Goal: Task Accomplishment & Management: Manage account settings

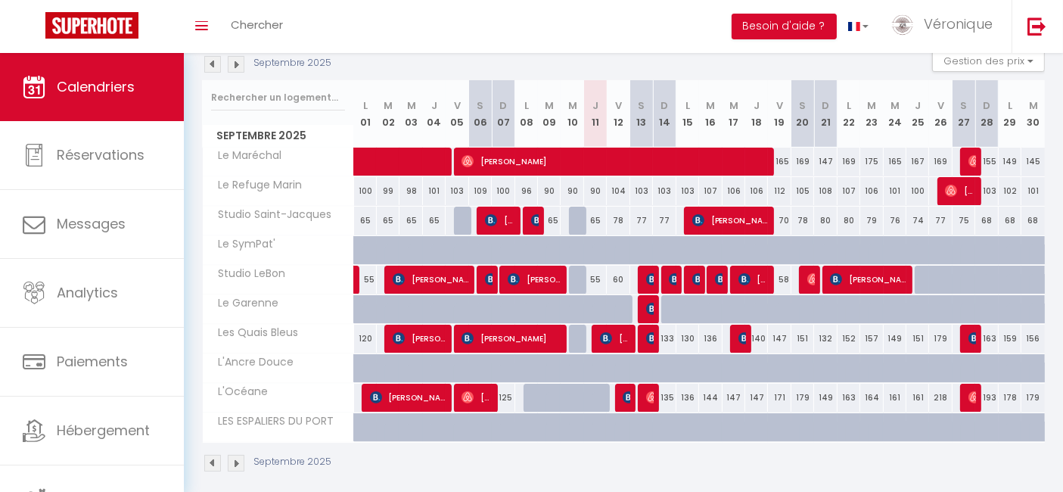
click at [669, 347] on div "133" at bounding box center [664, 339] width 23 height 28
type input "133"
type input "Dim 14 Septembre 2025"
type input "Lun 15 Septembre 2025"
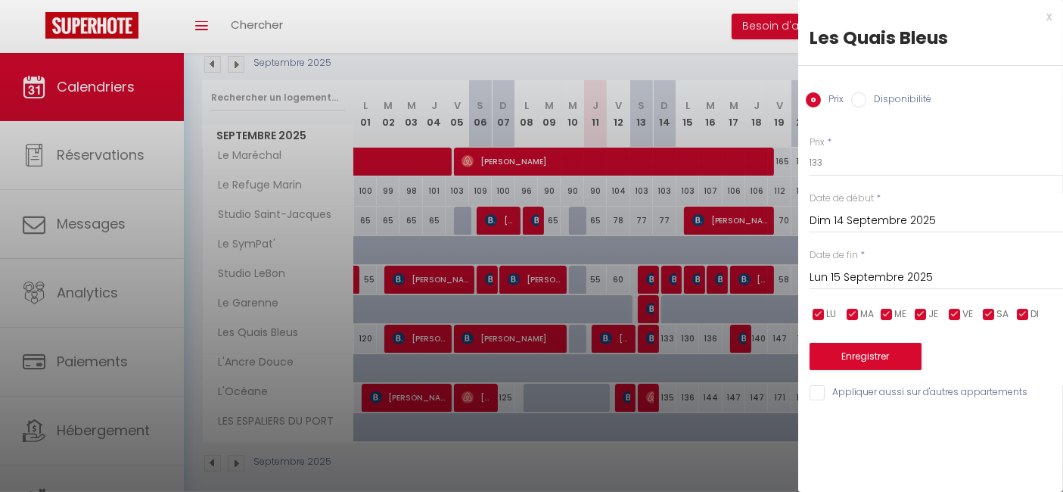
click at [693, 341] on div at bounding box center [531, 246] width 1063 height 492
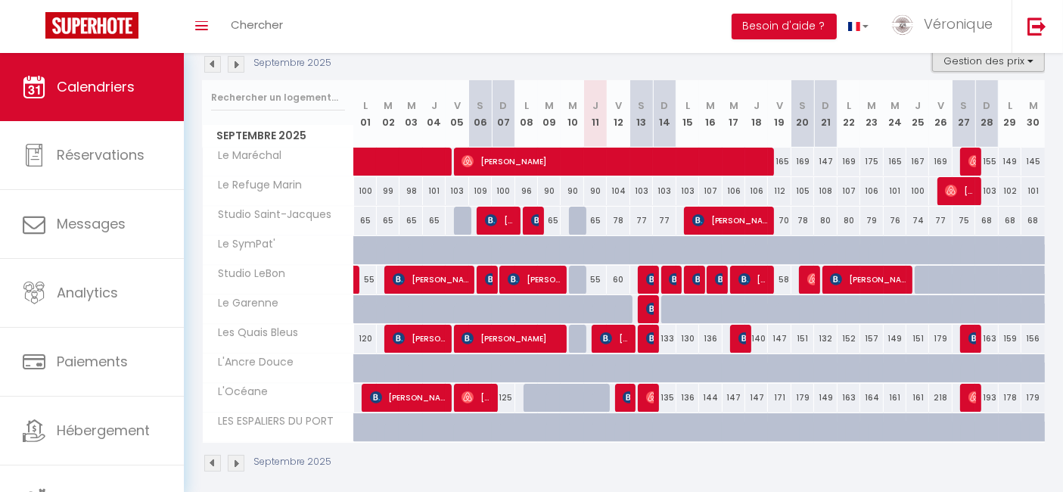
click at [1004, 54] on button "Gestion des prix" at bounding box center [988, 60] width 113 height 23
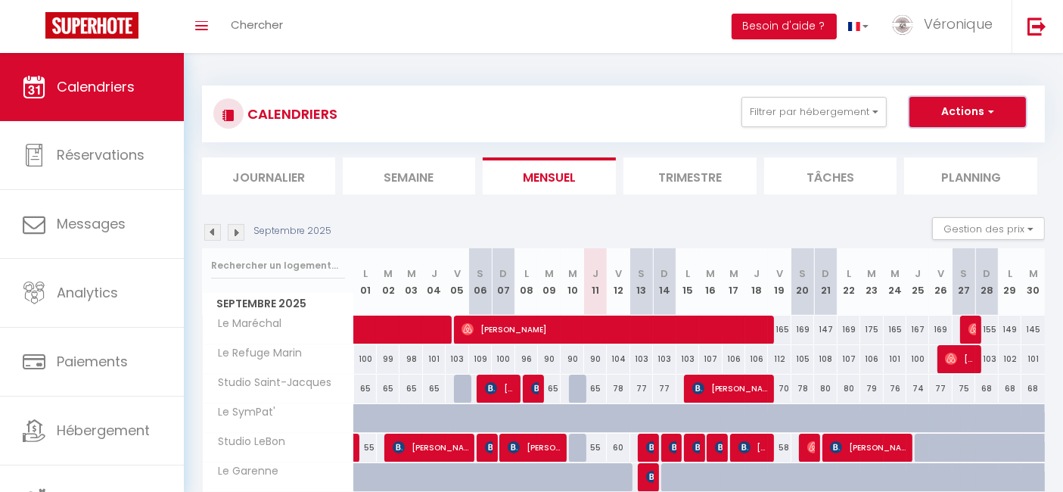
click at [974, 114] on button "Actions" at bounding box center [968, 112] width 117 height 30
click at [637, 116] on div "CALENDRIERS Filtrer par hébergement Tous Le Refuge Marin Studio [GEOGRAPHIC_DAT…" at bounding box center [623, 114] width 820 height 34
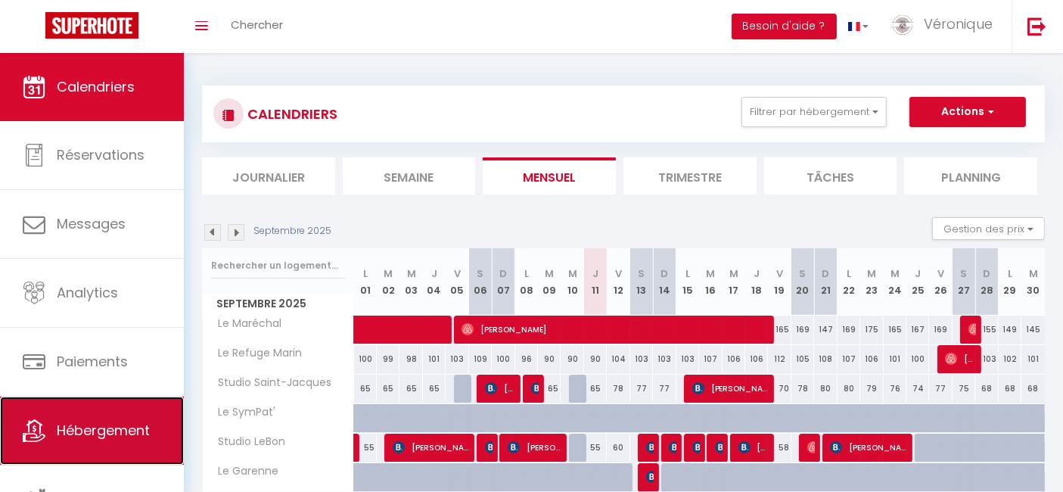
click at [75, 424] on span "Hébergement" at bounding box center [103, 430] width 93 height 19
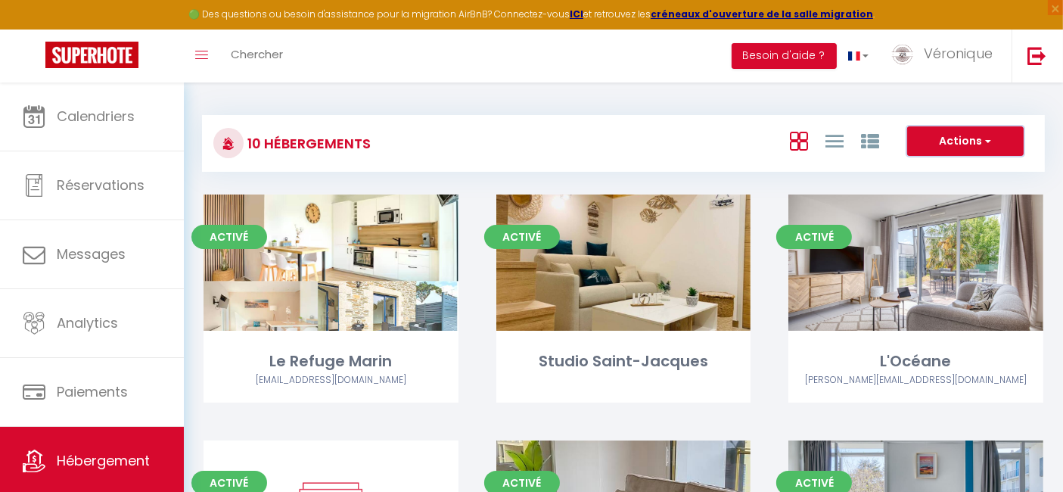
click at [972, 145] on button "Actions" at bounding box center [966, 141] width 117 height 30
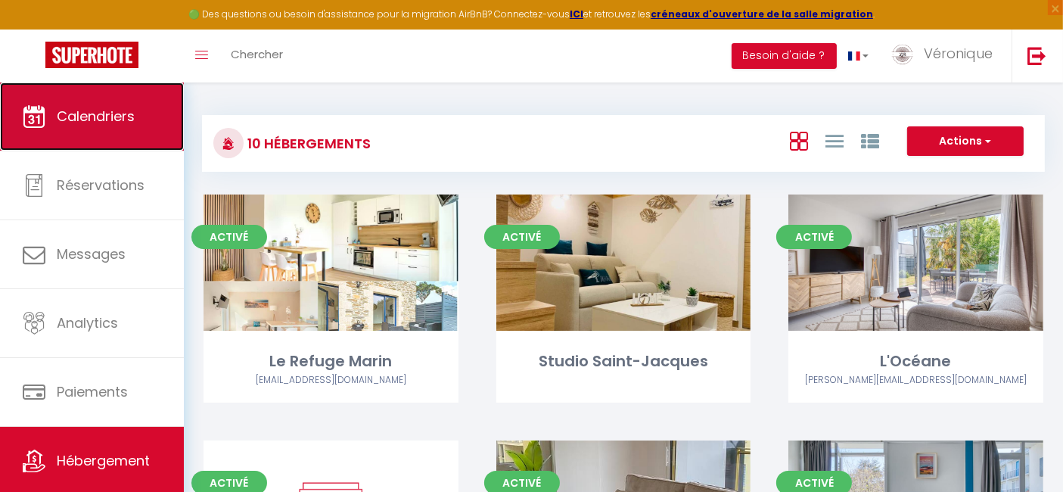
click at [114, 111] on span "Calendriers" at bounding box center [96, 116] width 78 height 19
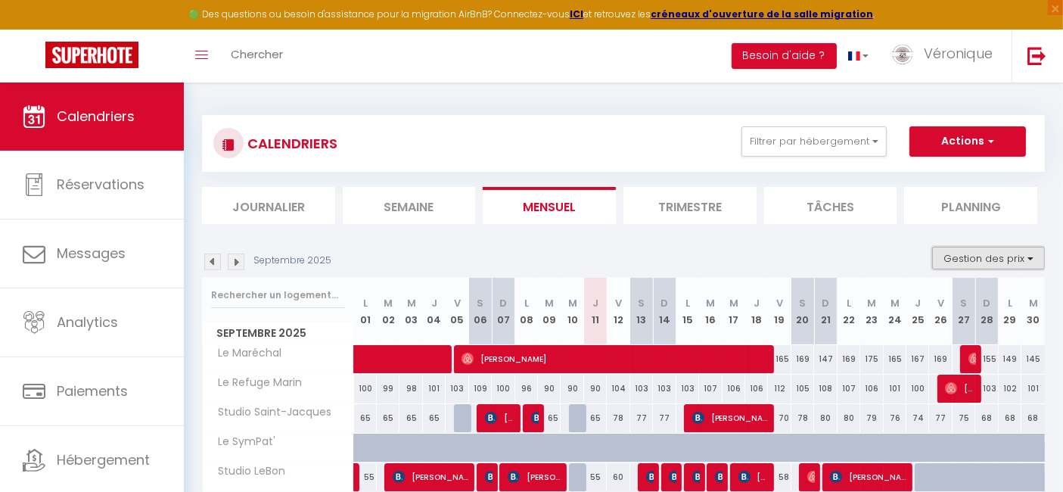
click at [988, 253] on button "Gestion des prix" at bounding box center [988, 258] width 113 height 23
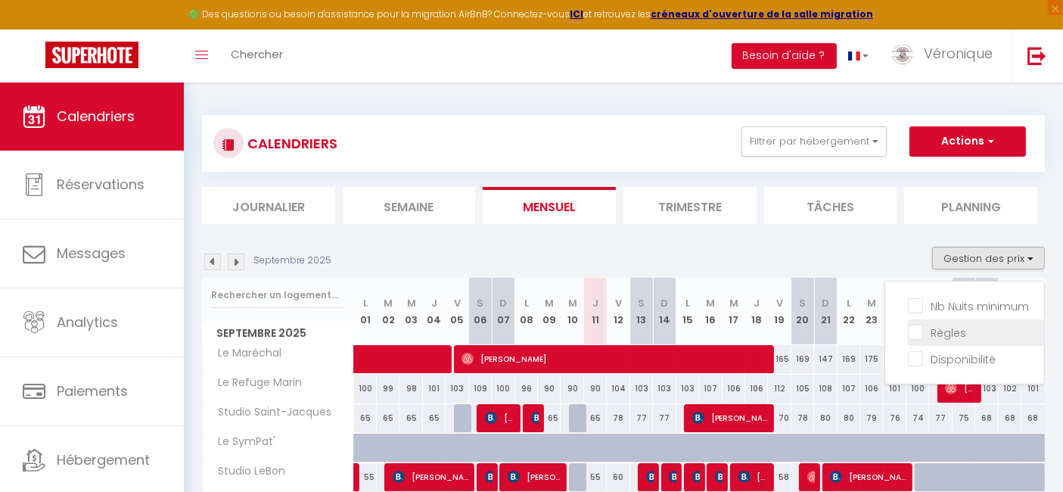
click at [929, 327] on input "Règles" at bounding box center [976, 331] width 136 height 15
checkbox input "true"
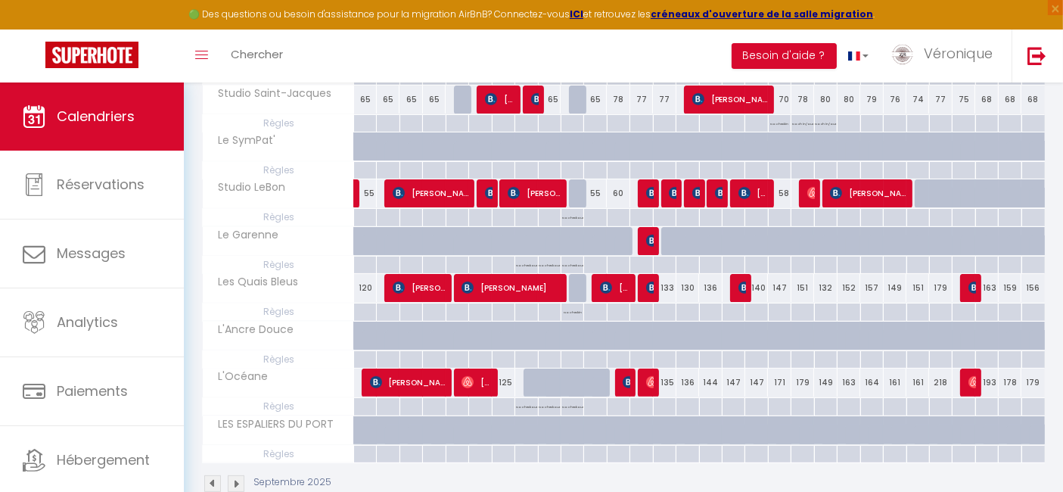
scroll to position [369, 0]
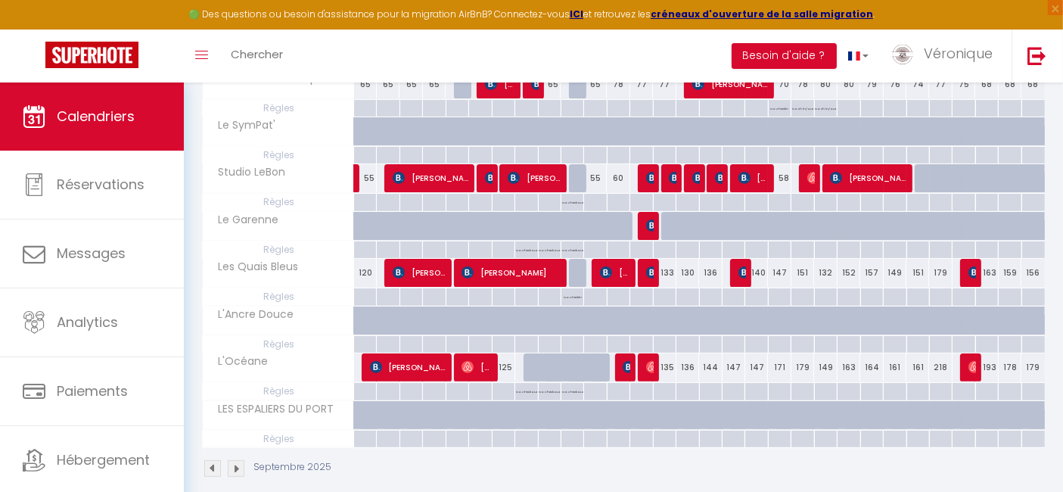
click at [665, 278] on div "133" at bounding box center [664, 273] width 23 height 28
type input "133"
type input "Dim 14 Septembre 2025"
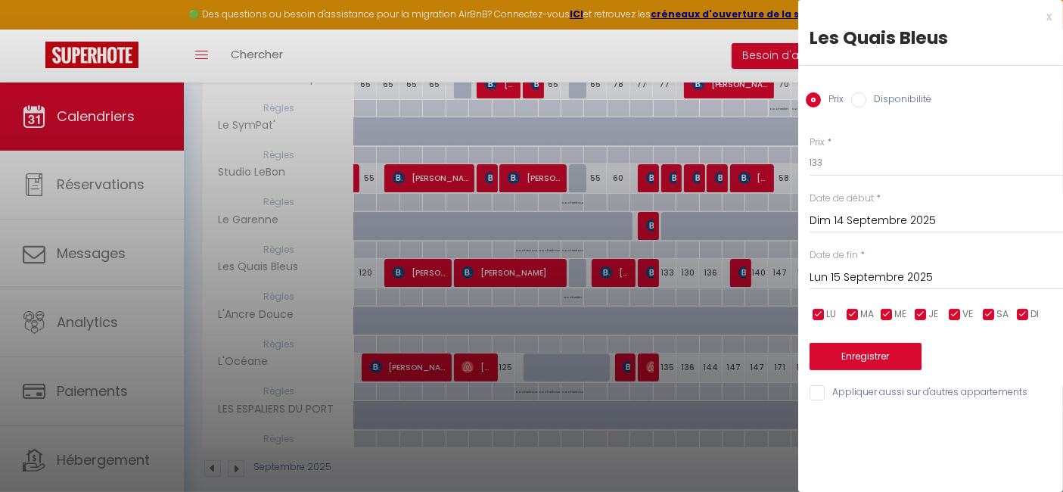
click at [925, 280] on input "Lun 15 Septembre 2025" at bounding box center [937, 278] width 254 height 20
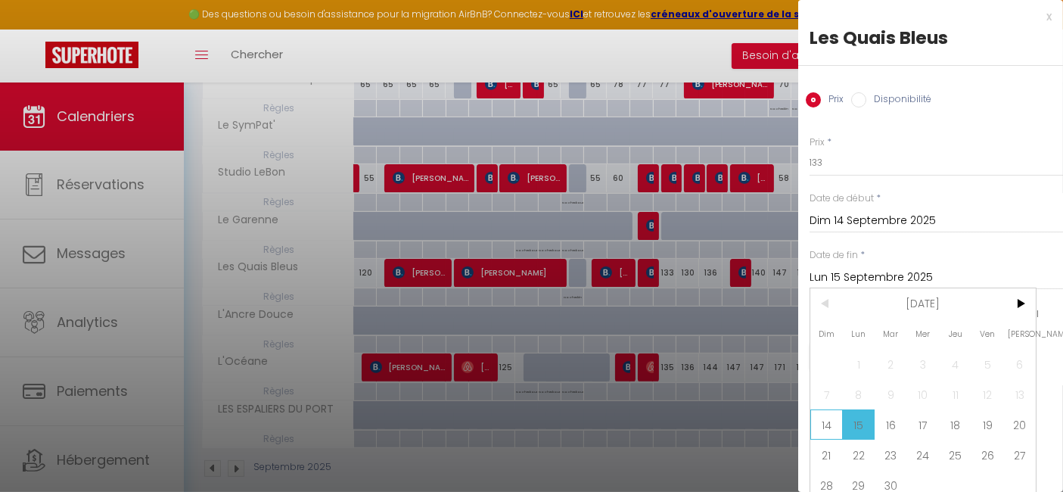
click at [830, 417] on span "14" at bounding box center [827, 424] width 33 height 30
type input "Dim 14 Septembre 2025"
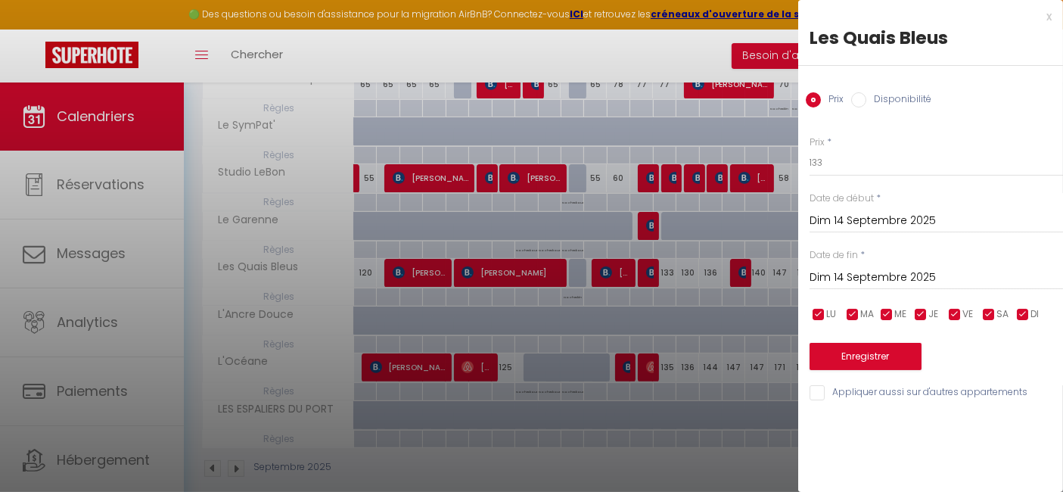
click at [870, 104] on label "Disponibilité" at bounding box center [899, 100] width 65 height 17
click at [867, 104] on input "Disponibilité" at bounding box center [858, 99] width 15 height 15
radio input "true"
radio input "false"
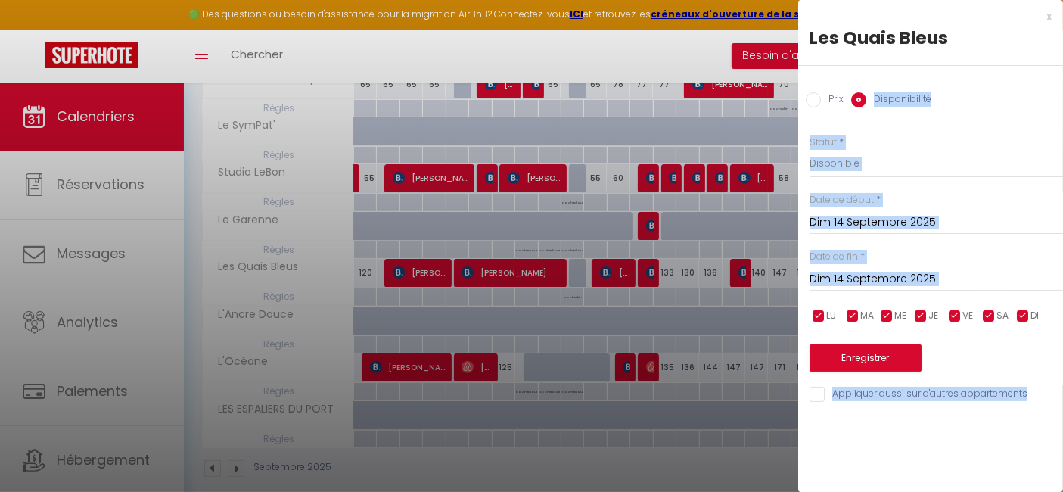
drag, startPoint x: 870, startPoint y: 104, endPoint x: 782, endPoint y: 259, distance: 178.0
click at [782, 259] on body "🟢 Des questions ou besoin d'assistance pour la migration AirBnB? Connectez-vous…" at bounding box center [531, 112] width 1063 height 798
click at [1001, 130] on div "Prix * 133 Statut * Disponible Indisponible Date de début * Dim 14 Septembre 20…" at bounding box center [931, 261] width 265 height 288
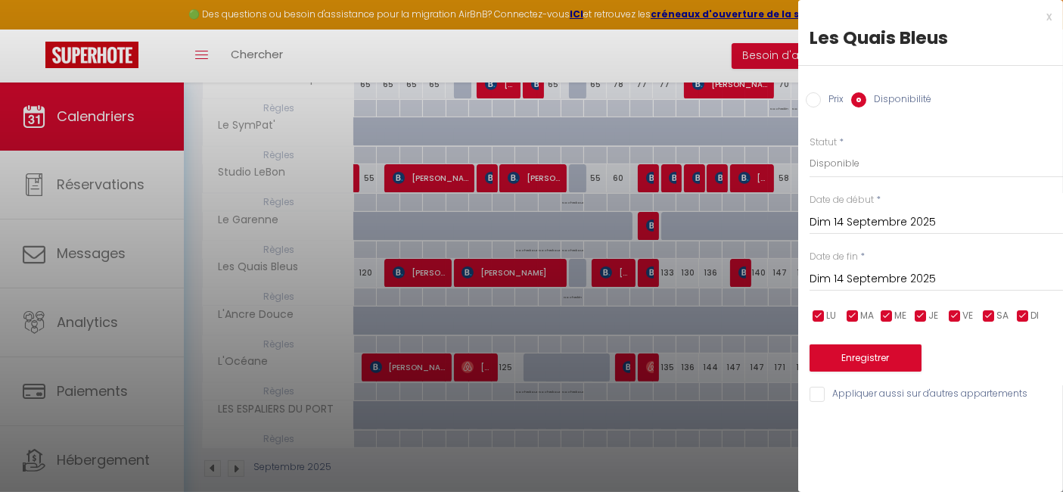
click at [662, 65] on div at bounding box center [531, 246] width 1063 height 492
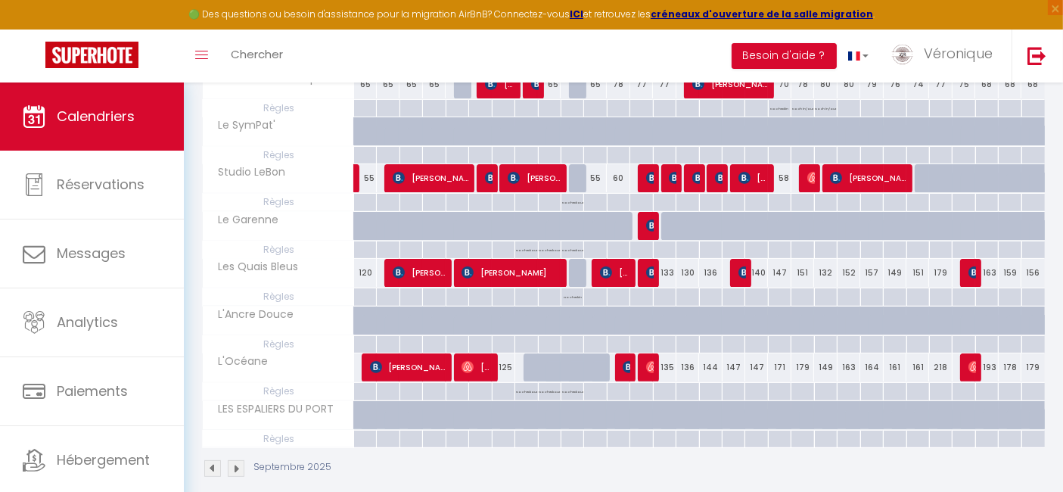
click at [657, 297] on div at bounding box center [664, 296] width 23 height 17
type input "Dim 14 Septembre 2025"
type input "Lun 15 Septembre 2025"
select select
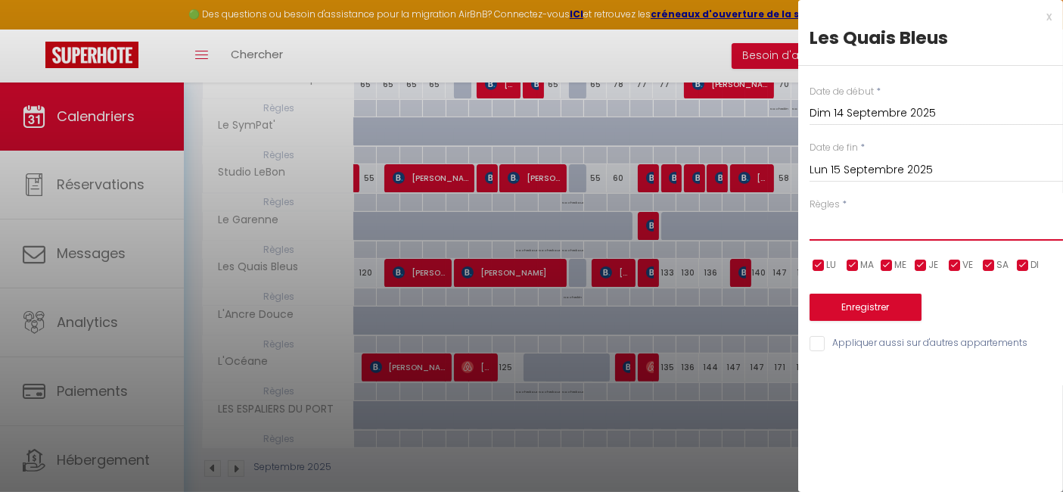
click at [973, 226] on select "Aucun No Checkin No Checkout Pas d'arrivée / Pas de départ" at bounding box center [937, 226] width 254 height 29
click at [941, 174] on input "Lun 15 Septembre 2025" at bounding box center [937, 170] width 254 height 20
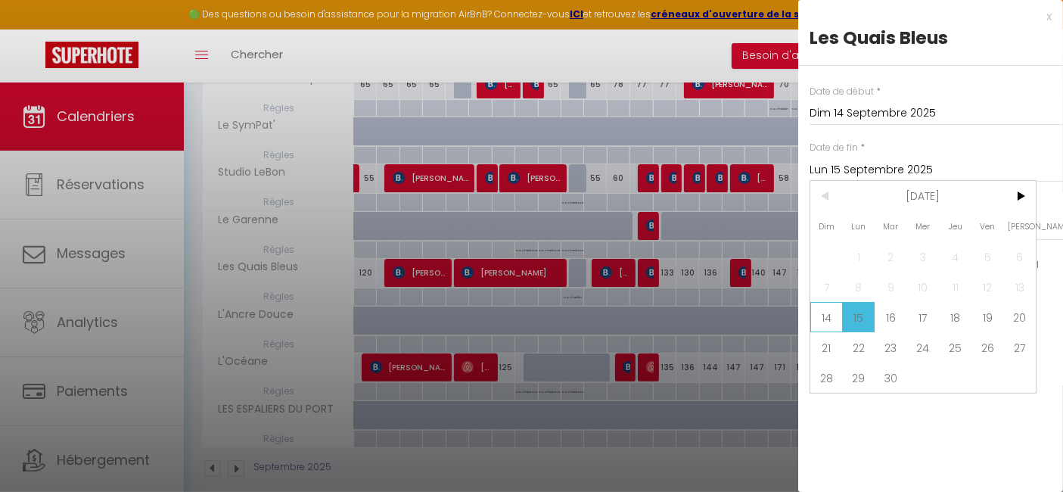
click at [830, 311] on span "14" at bounding box center [827, 317] width 33 height 30
type input "Dim 14 Septembre 2025"
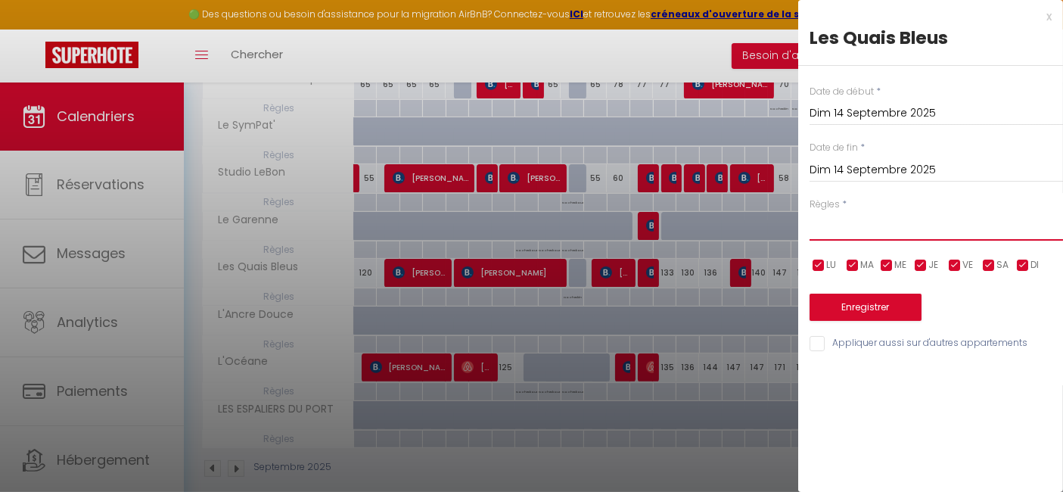
click at [889, 233] on select "Aucun No Checkin No Checkout Pas d'arrivée / Pas de départ" at bounding box center [937, 226] width 254 height 29
select select "1"
click at [810, 212] on select "Aucun No Checkin No Checkout Pas d'arrivée / Pas de départ" at bounding box center [937, 226] width 254 height 29
click at [877, 306] on button "Enregistrer" at bounding box center [866, 307] width 112 height 27
type input "Lun 15 Septembre 2025"
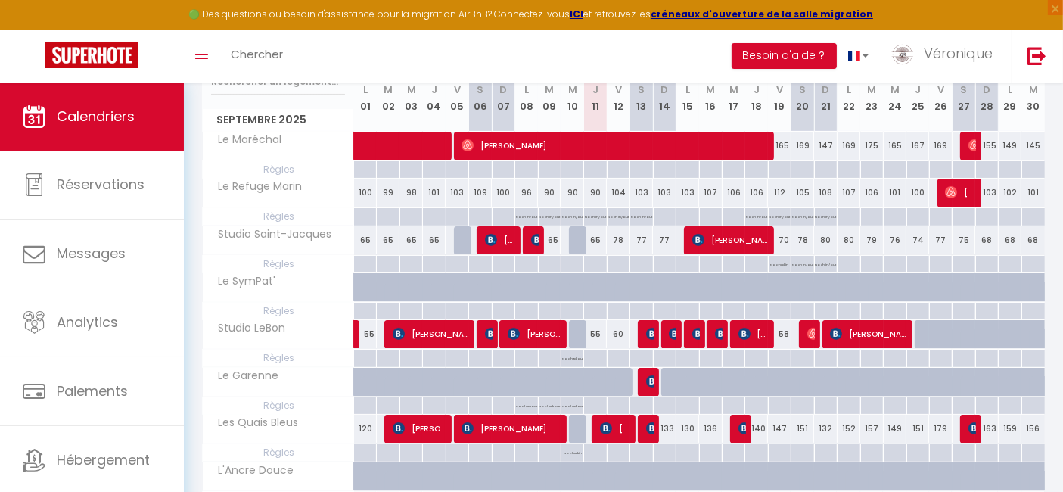
scroll to position [180, 0]
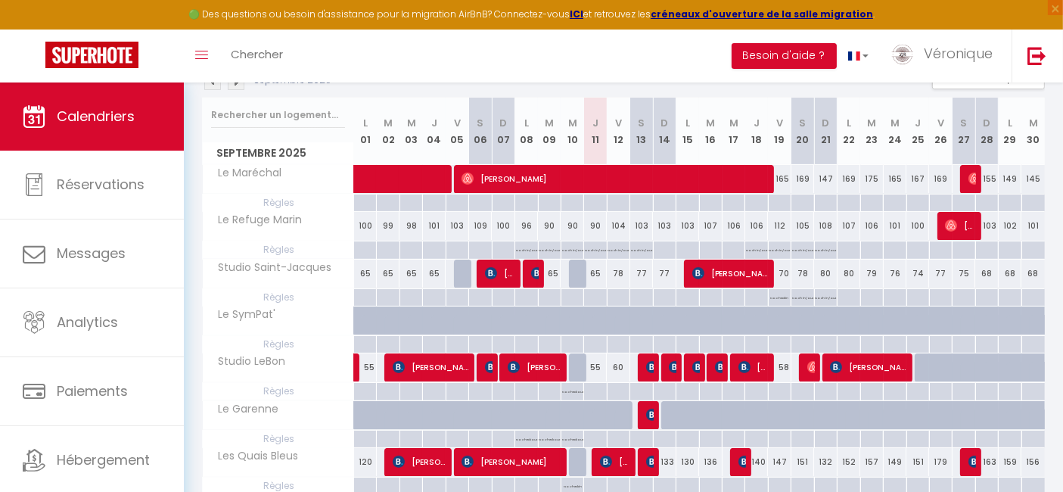
click at [685, 480] on div at bounding box center [687, 486] width 23 height 17
type input "Lun 15 Septembre 2025"
type input "Mar 16 Septembre 2025"
select select
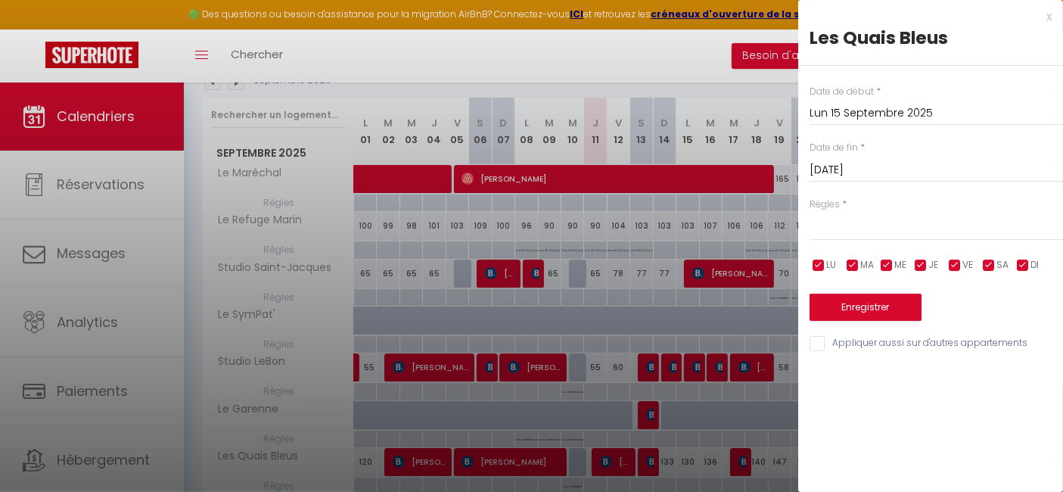
click at [862, 170] on input "Mar 16 Septembre 2025" at bounding box center [937, 170] width 254 height 20
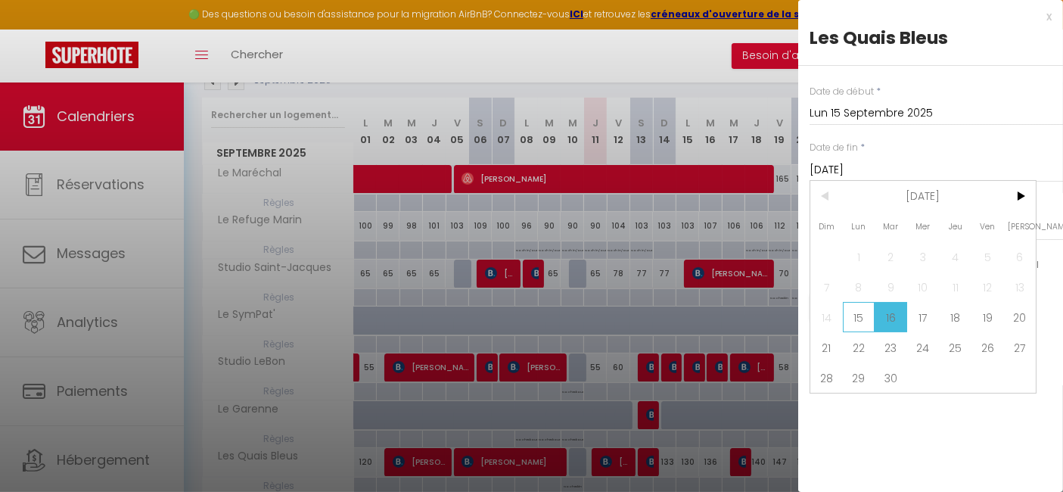
click at [861, 316] on span "15" at bounding box center [859, 317] width 33 height 30
type input "Lun 15 Septembre 2025"
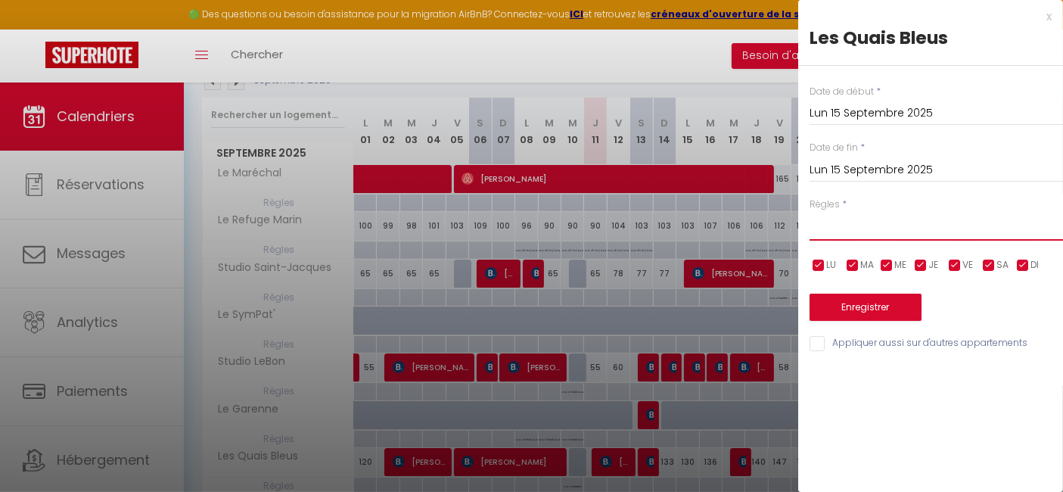
click at [872, 227] on select "Aucun No Checkin No Checkout Pas d'arrivée / Pas de départ" at bounding box center [937, 226] width 254 height 29
select select "2"
click at [810, 212] on select "Aucun No Checkin No Checkout Pas d'arrivée / Pas de départ" at bounding box center [937, 226] width 254 height 29
click at [858, 314] on button "Enregistrer" at bounding box center [866, 307] width 112 height 27
type input "Mar 16 Septembre 2025"
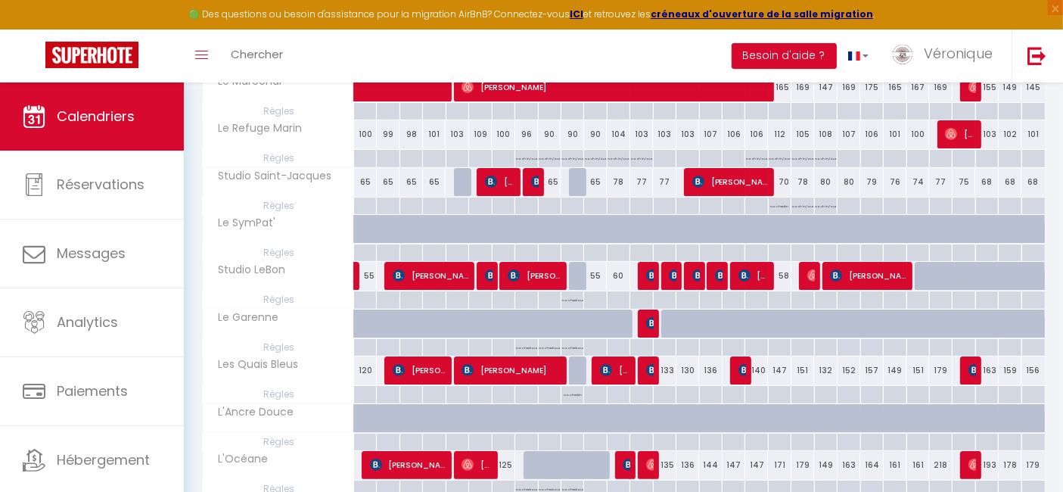
scroll to position [281, 0]
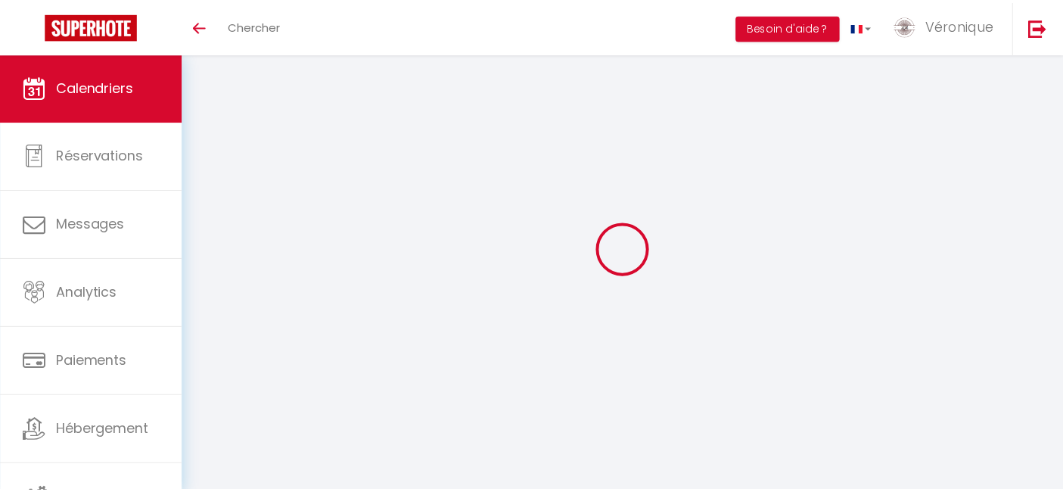
scroll to position [281, 0]
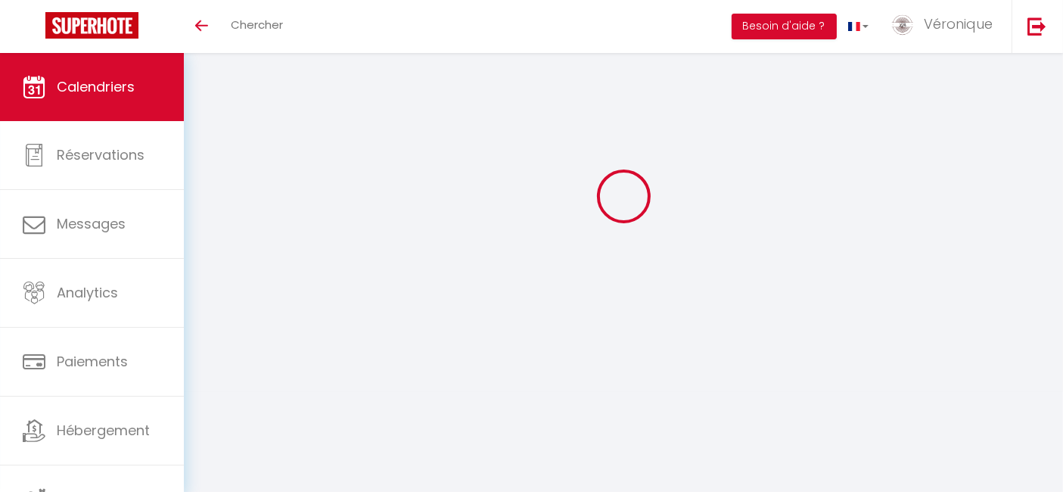
select select
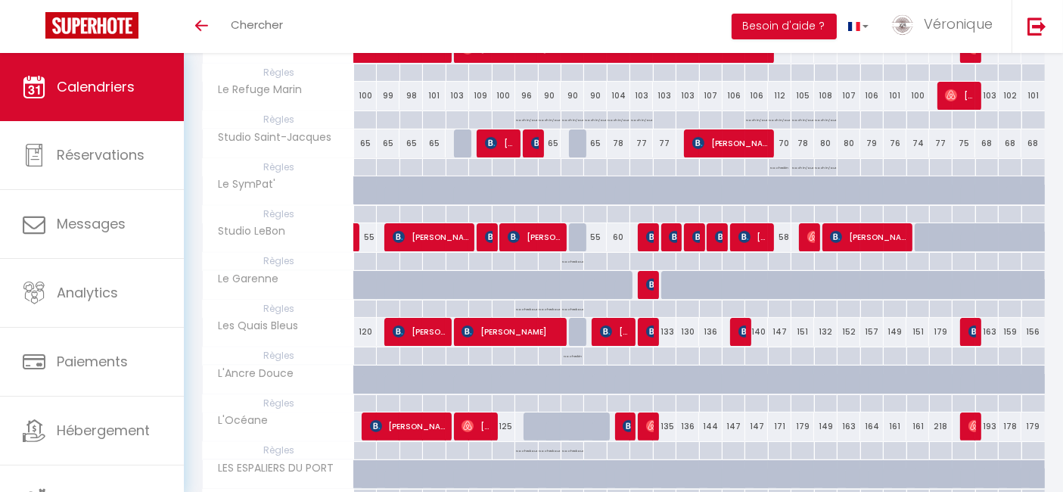
scroll to position [0, 0]
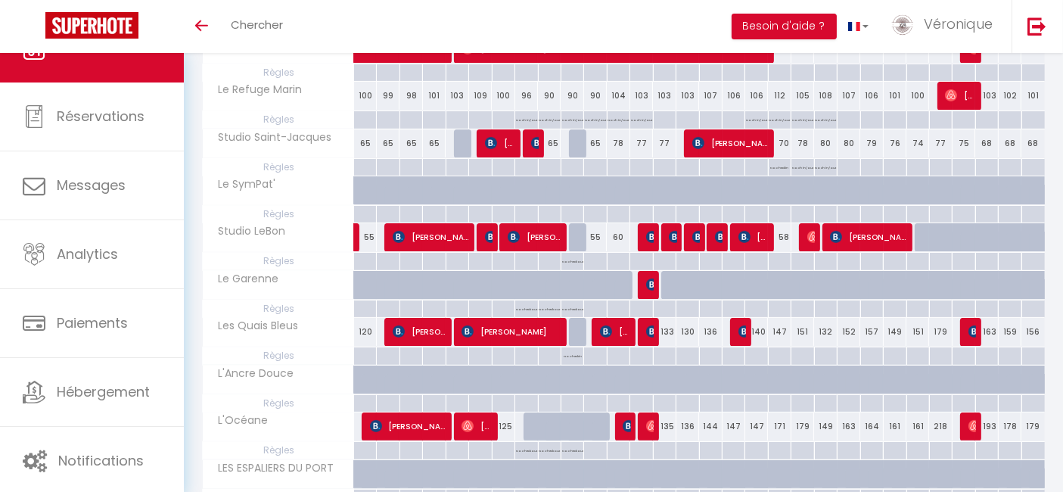
click at [662, 353] on div at bounding box center [664, 355] width 23 height 17
type input "Dim 14 Septembre 2025"
type input "Lun 15 Septembre 2025"
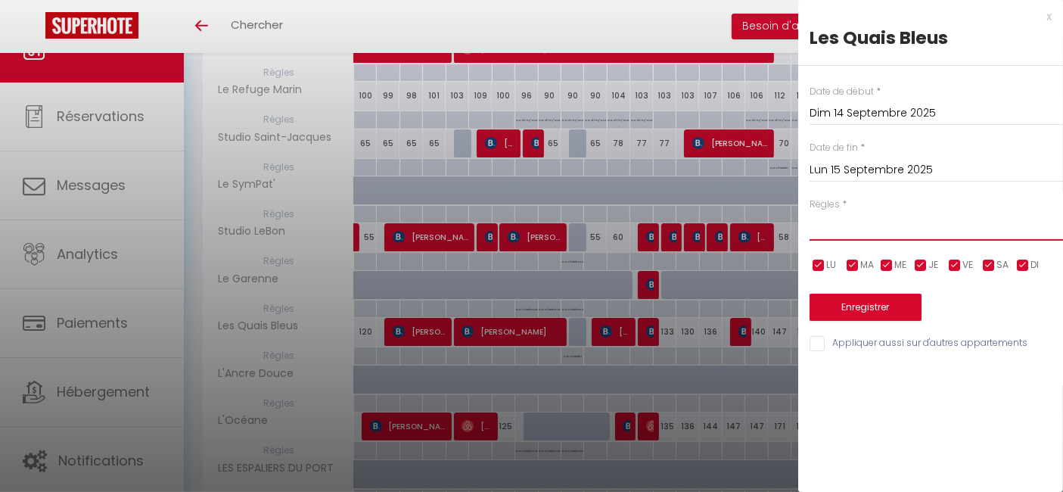
click at [906, 214] on select "Aucun No Checkin No Checkout Pas d'arrivée / Pas de départ" at bounding box center [937, 226] width 254 height 29
select select "1"
click at [810, 212] on select "Aucun No Checkin No Checkout Pas d'arrivée / Pas de départ" at bounding box center [937, 226] width 254 height 29
click at [863, 307] on button "Enregistrer" at bounding box center [866, 307] width 112 height 27
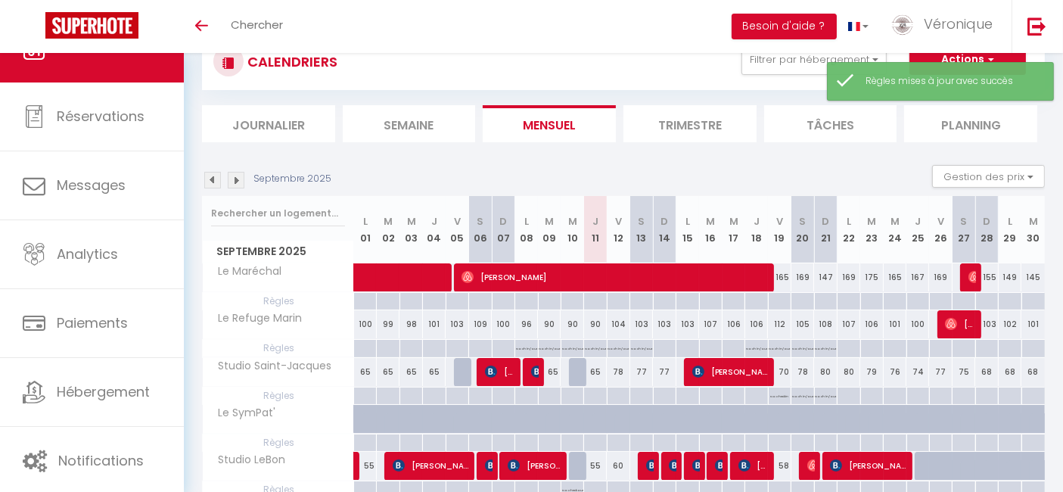
scroll to position [281, 0]
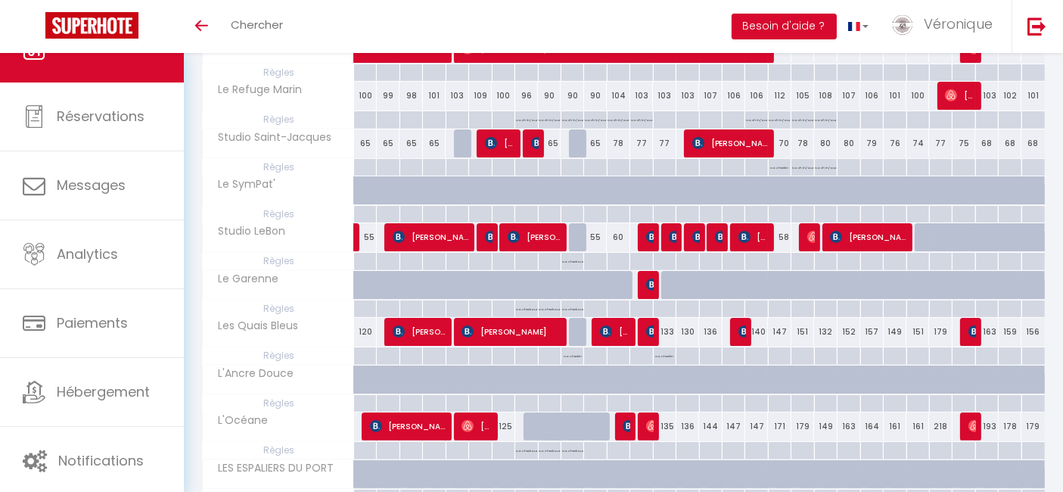
click at [671, 334] on div "133" at bounding box center [664, 332] width 23 height 28
type input "133"
type input "Dim 14 Septembre 2025"
type input "Lun 15 Septembre 2025"
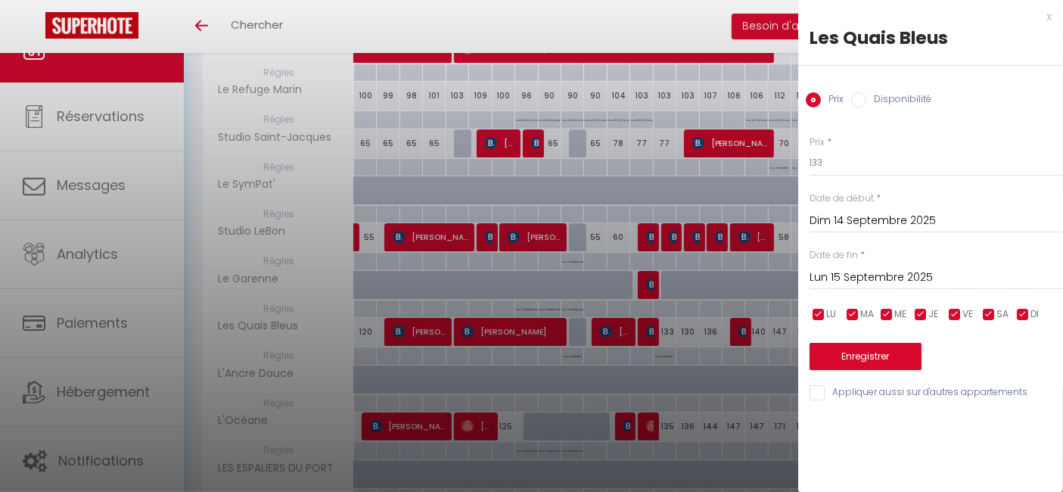
click at [691, 333] on div at bounding box center [531, 246] width 1063 height 492
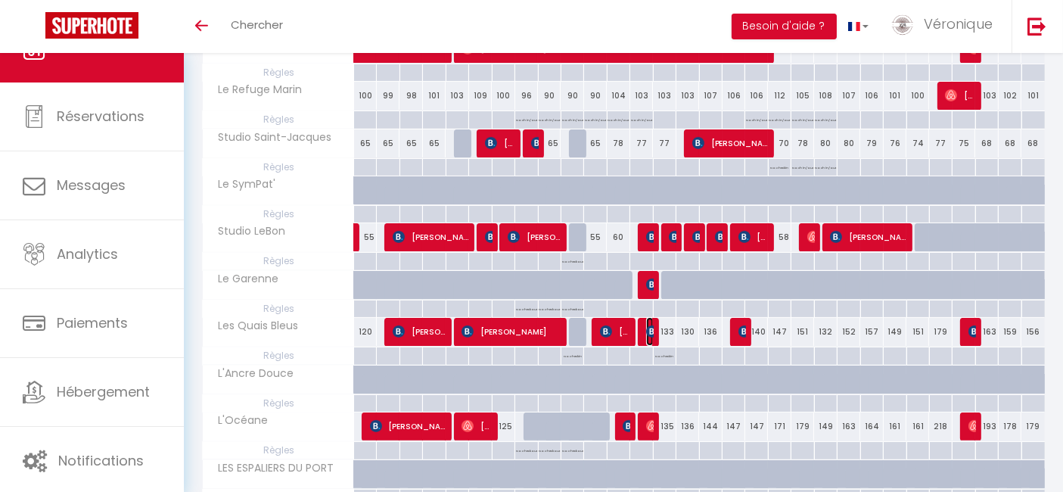
click at [648, 339] on span "[PERSON_NAME]" at bounding box center [650, 331] width 8 height 29
select select "OK"
select select "KO"
select select "0"
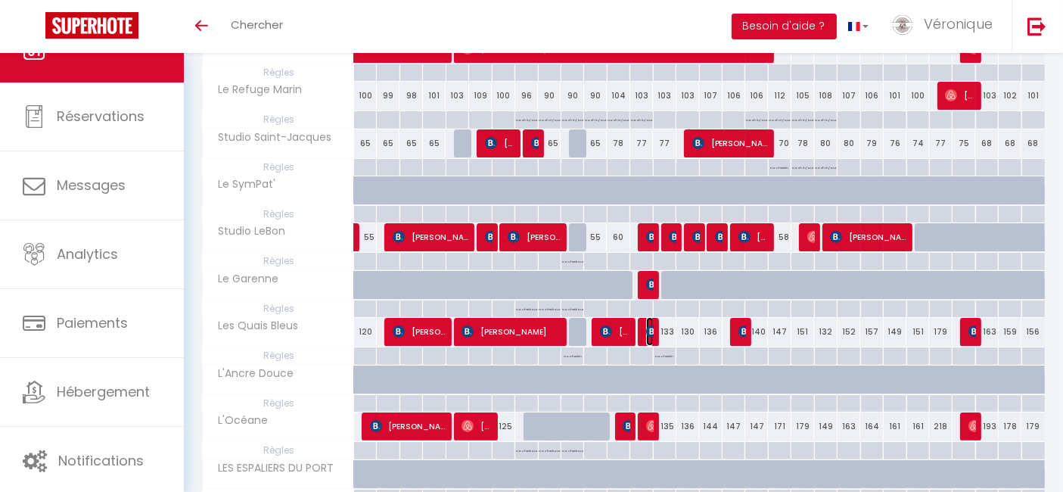
select select "1"
select select
select select "23660"
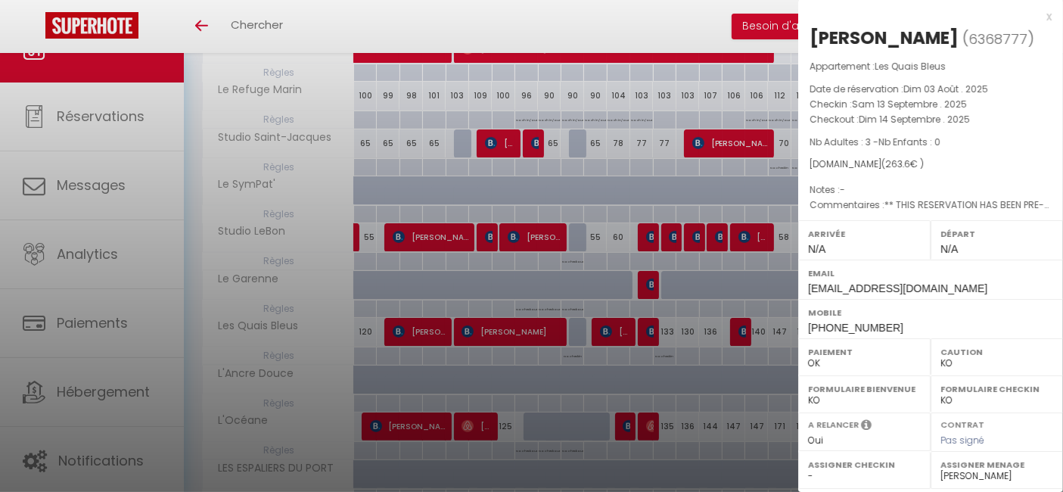
click at [671, 332] on div at bounding box center [531, 246] width 1063 height 492
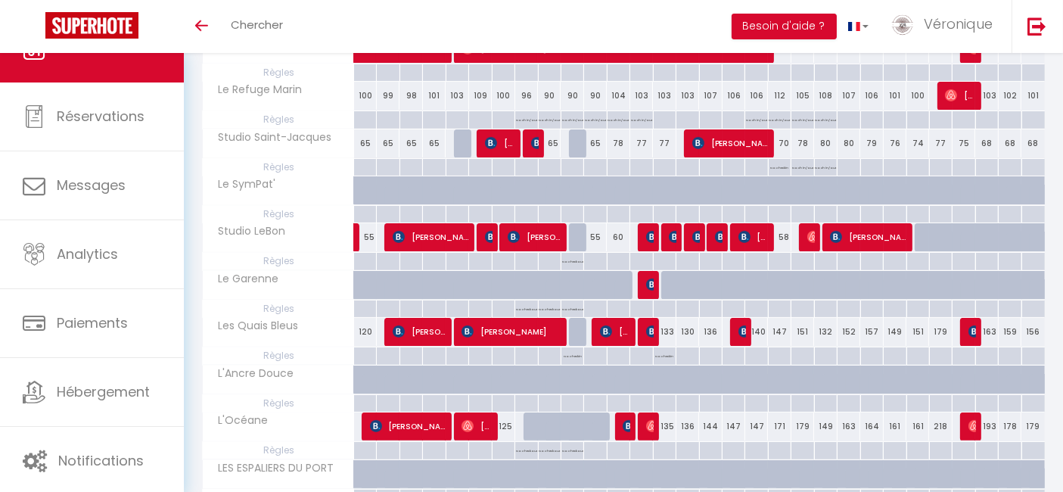
scroll to position [0, 0]
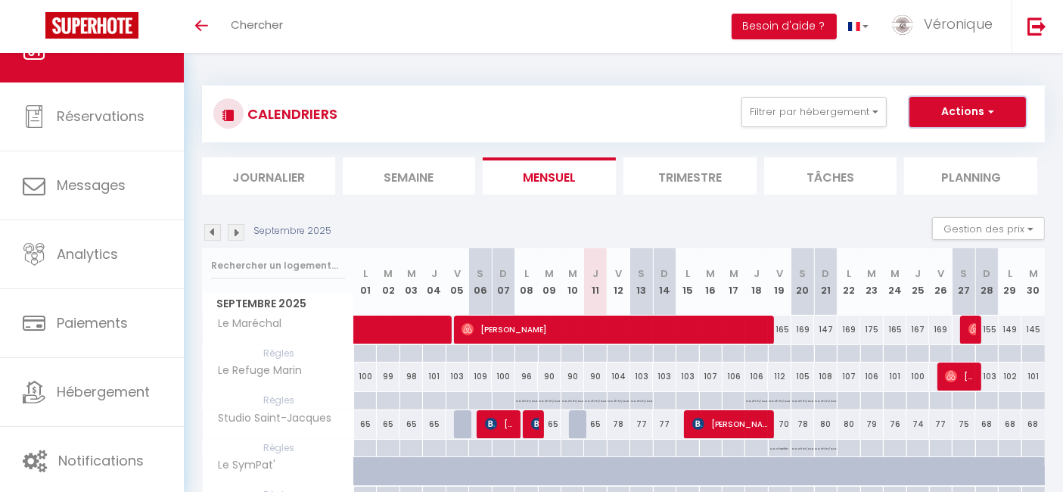
click at [995, 103] on button "Actions" at bounding box center [968, 112] width 117 height 30
click at [652, 117] on div "CALENDRIERS Filtrer par hébergement Tous Le Refuge Marin Studio [GEOGRAPHIC_DAT…" at bounding box center [623, 114] width 820 height 34
